Goal: Information Seeking & Learning: Learn about a topic

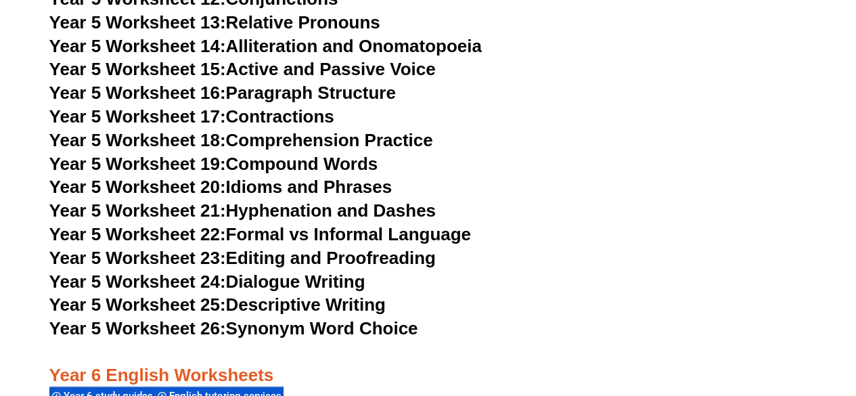
scroll to position [6601, 0]
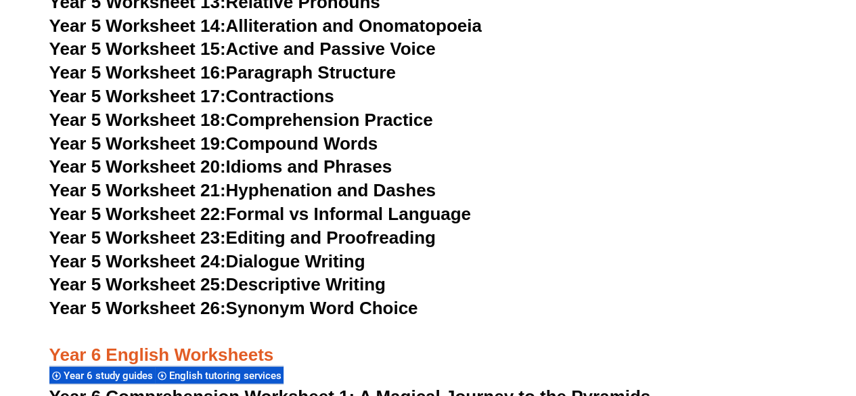
click at [279, 284] on link "Year 5 Worksheet 25: Descriptive Writing" at bounding box center [217, 284] width 336 height 20
click at [850, 20] on section "Year 3 English Worksheets English tutoring services English worksheets Year 3 C…" at bounding box center [428, 114] width 856 height 5729
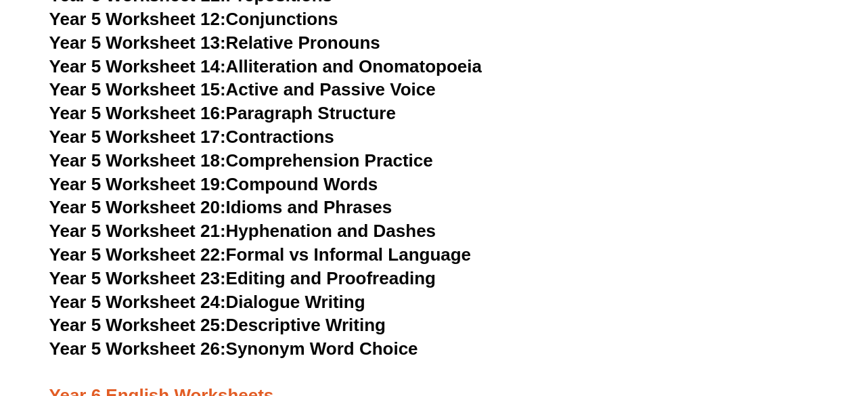
scroll to position [6601, 0]
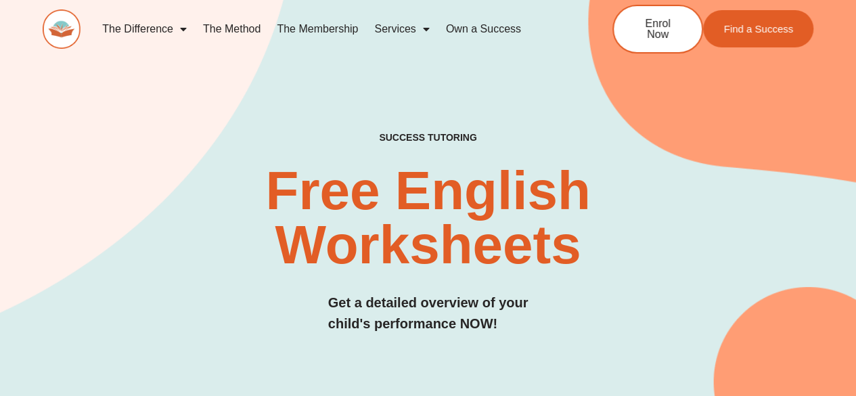
click at [243, 25] on link "The Method" at bounding box center [232, 29] width 74 height 31
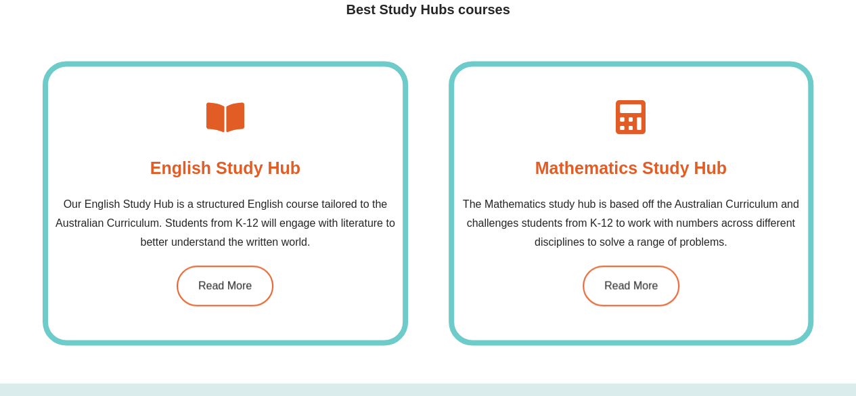
scroll to position [948, 0]
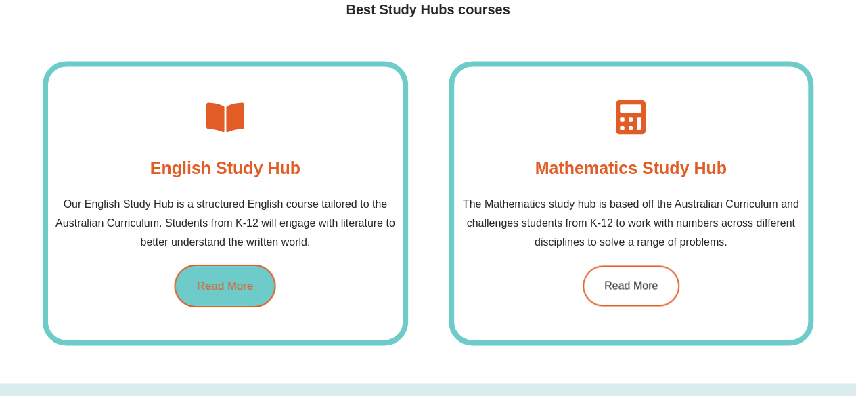
click at [227, 284] on span "Read More" at bounding box center [225, 286] width 56 height 12
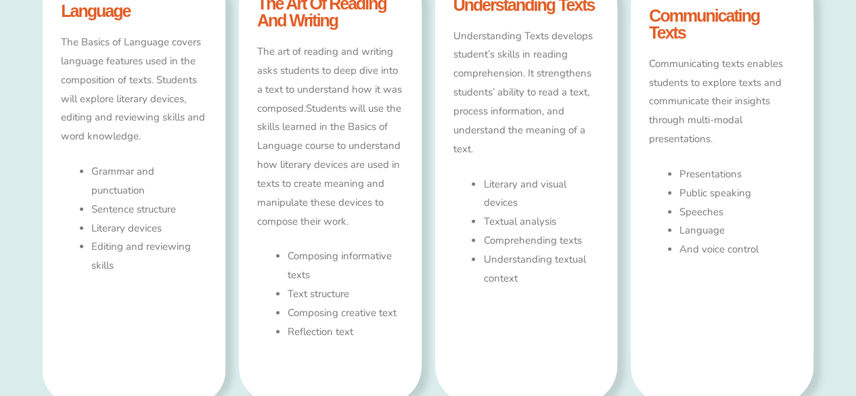
type input "*"
click at [512, 7] on h4 "understanding texts" at bounding box center [526, 5] width 146 height 17
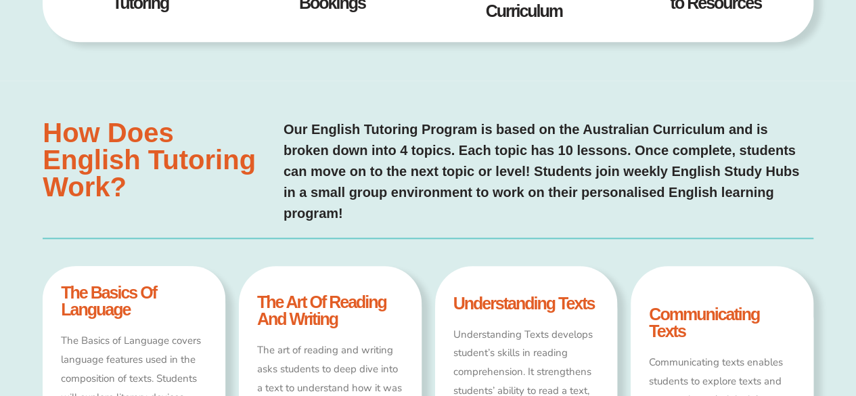
scroll to position [506, 0]
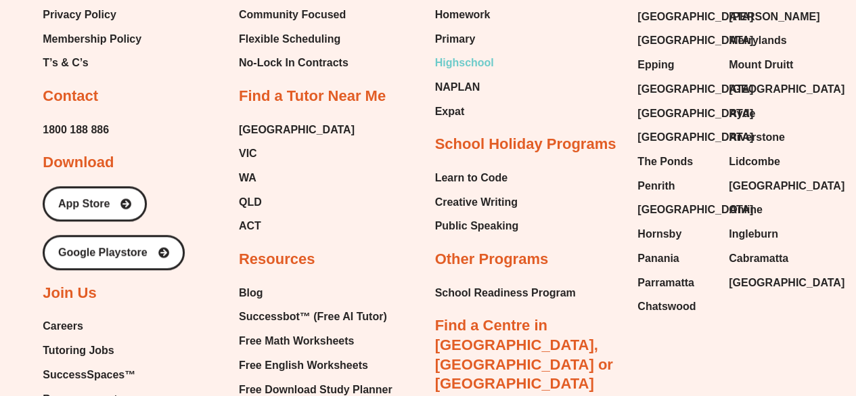
scroll to position [3044, 0]
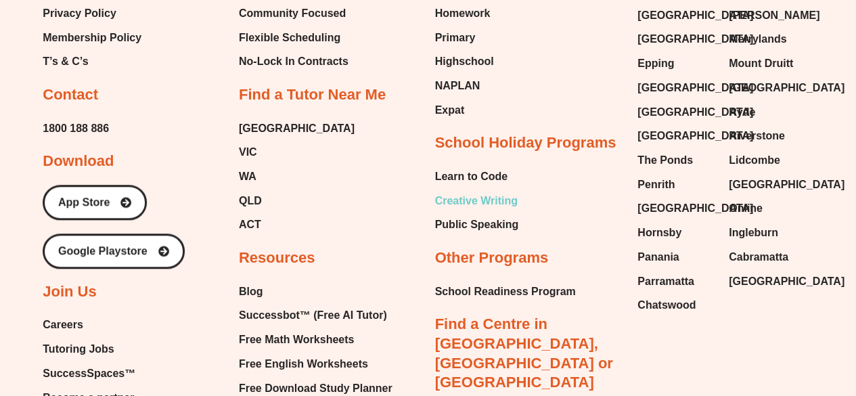
click at [456, 198] on span "Creative Writing" at bounding box center [476, 201] width 83 height 20
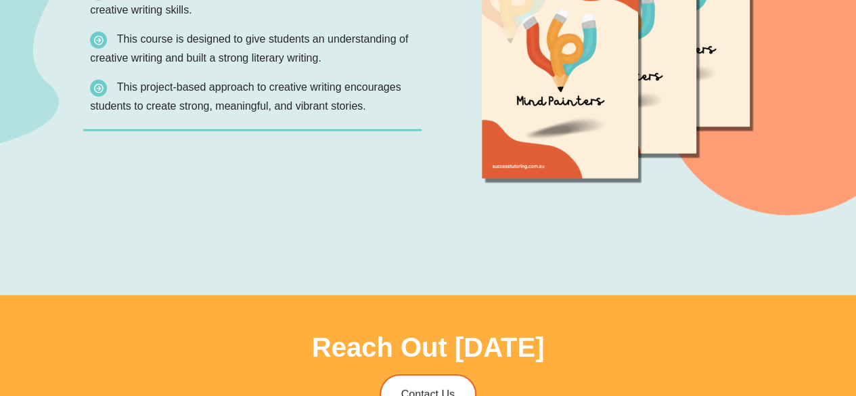
scroll to position [1688, 0]
